Goal: Check status: Check status

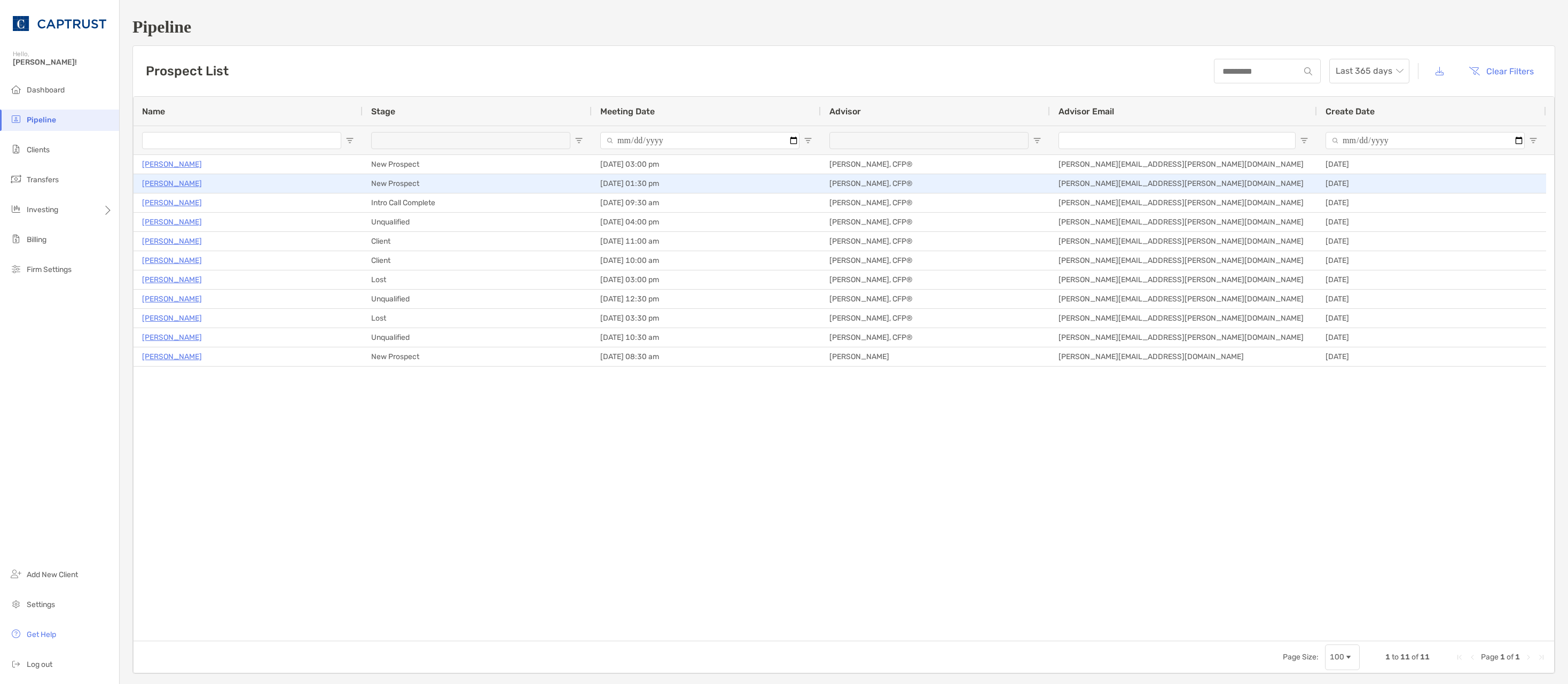
click at [166, 182] on p "[PERSON_NAME]" at bounding box center [172, 183] width 60 height 13
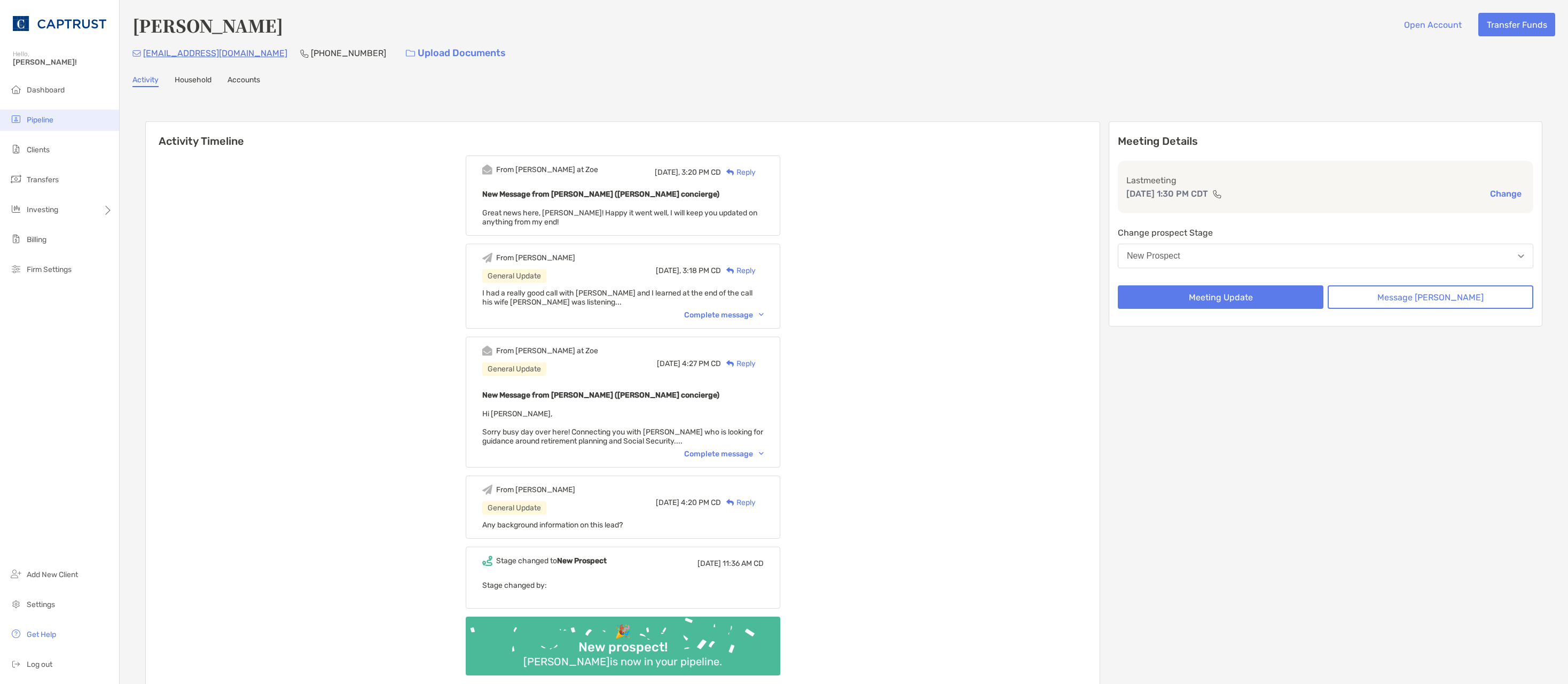
click at [43, 121] on span "Pipeline" at bounding box center [40, 120] width 27 height 9
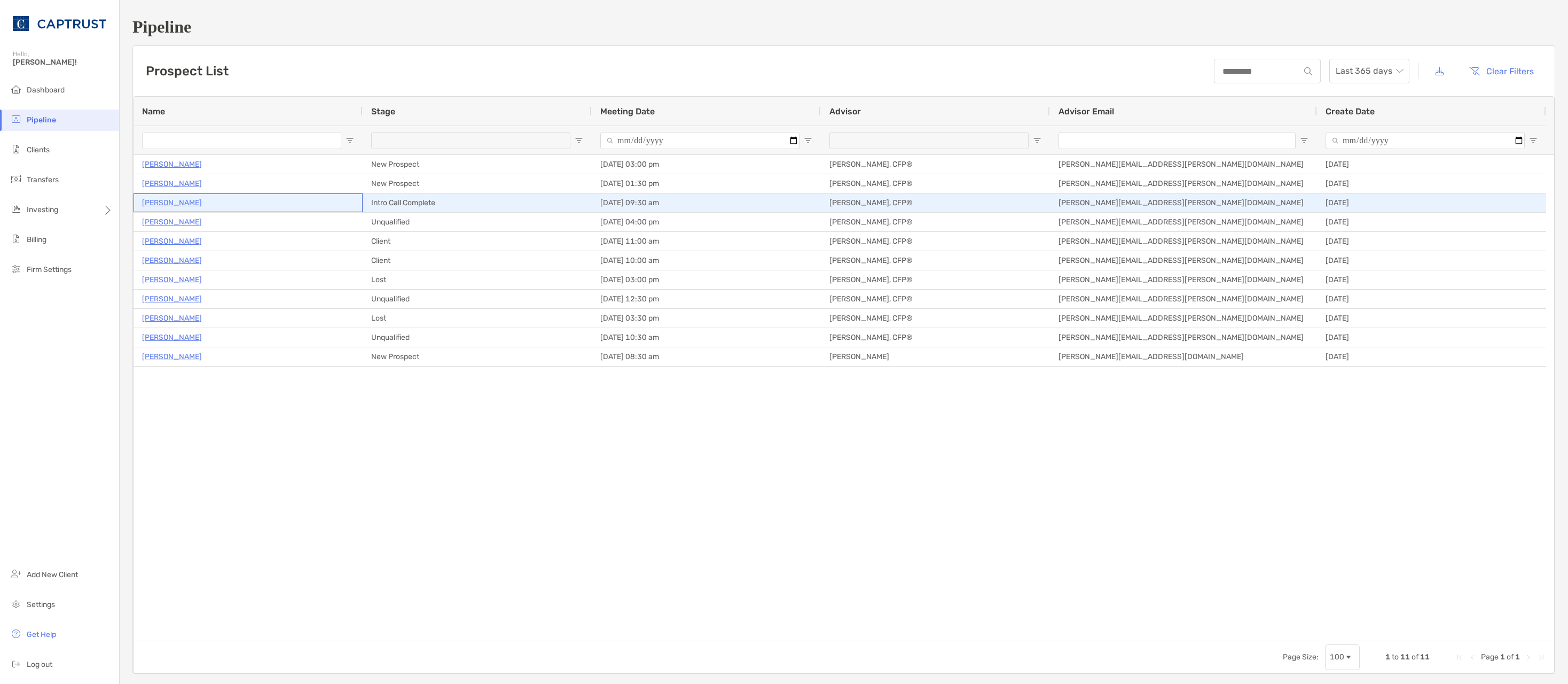
click at [175, 202] on p "[PERSON_NAME]" at bounding box center [172, 203] width 60 height 13
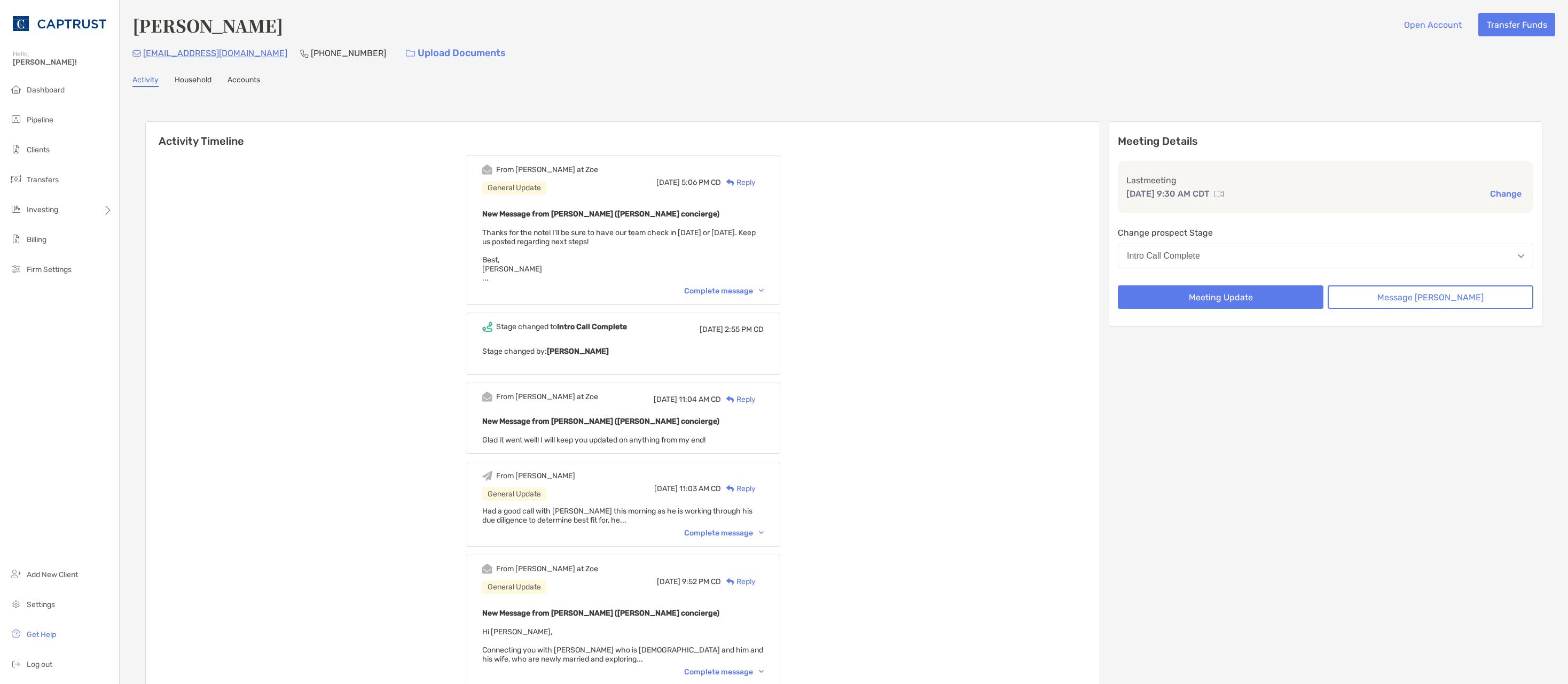
click at [730, 290] on div "Complete message" at bounding box center [724, 291] width 80 height 9
